Goal: Task Accomplishment & Management: Use online tool/utility

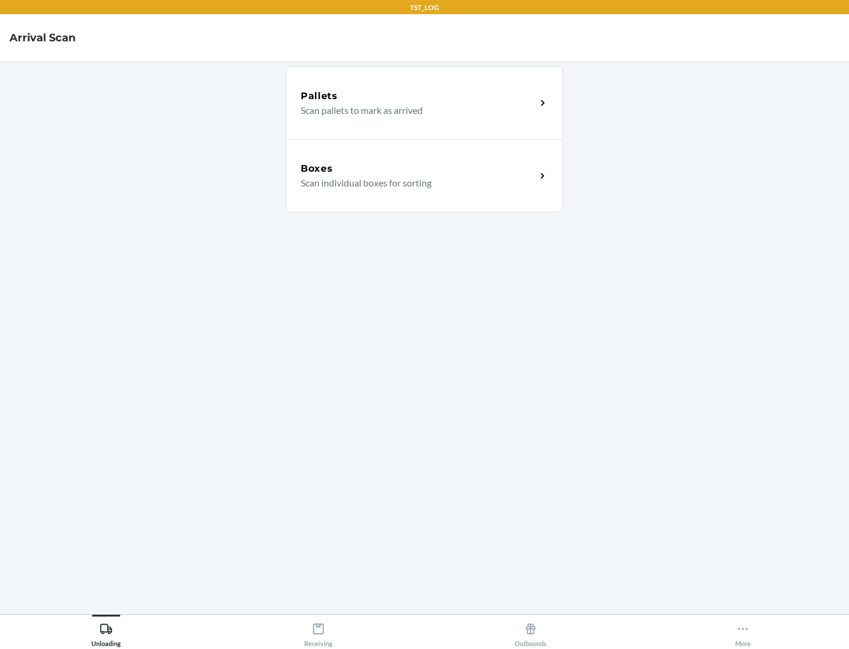
click at [418, 169] on div "Boxes" at bounding box center [418, 169] width 235 height 14
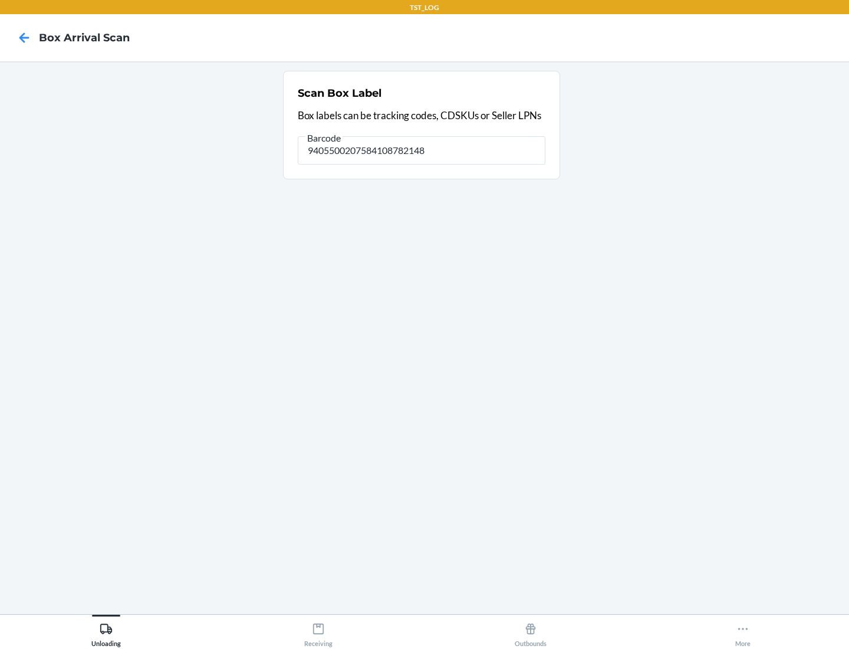
type input "9405500207584108782148"
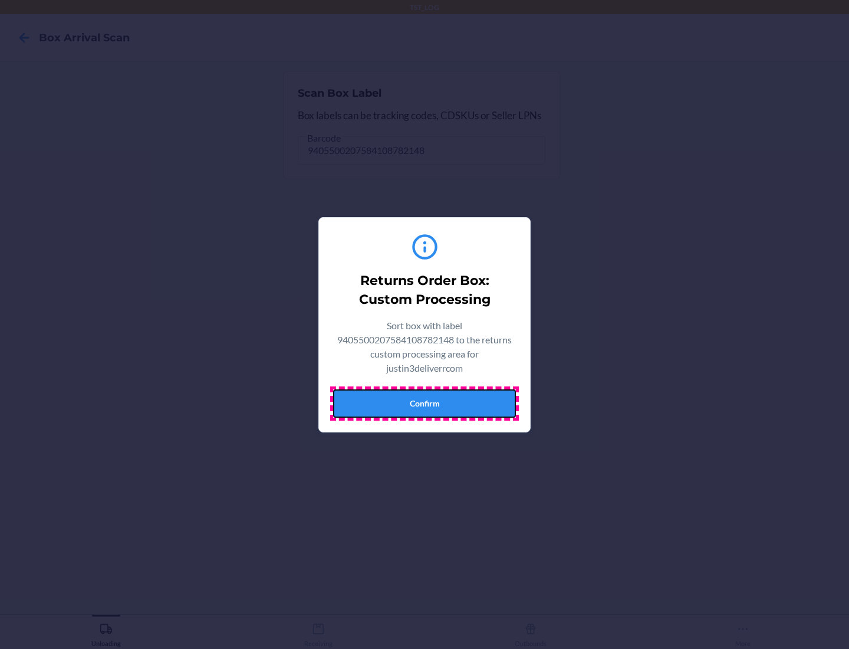
click at [425, 403] on button "Confirm" at bounding box center [424, 403] width 183 height 28
